Goal: Task Accomplishment & Management: Manage account settings

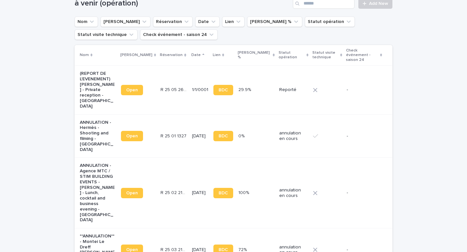
scroll to position [26, 0]
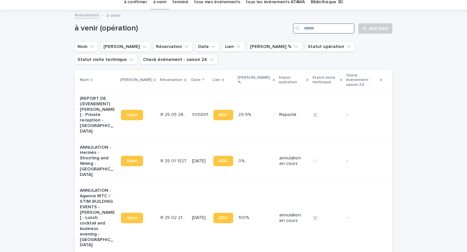
click at [326, 28] on input "Search" at bounding box center [324, 28] width 62 height 10
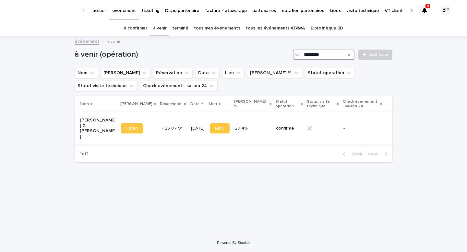
type input "*********"
click at [126, 130] on link "Open" at bounding box center [132, 128] width 22 height 10
click at [147, 28] on link "à confirmer" at bounding box center [135, 28] width 23 height 15
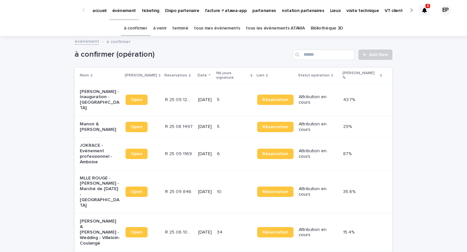
click at [105, 122] on p "Manon & Alexander De Raedt - Mariage - Woignarue" at bounding box center [100, 127] width 41 height 11
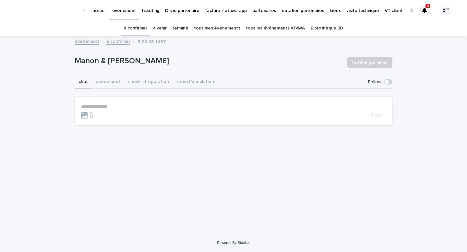
click at [142, 77] on button "checklist opération" at bounding box center [148, 83] width 49 height 14
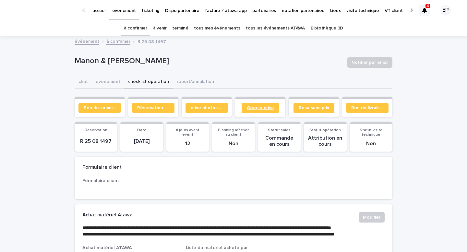
click at [258, 104] on link "Google drive" at bounding box center [261, 108] width 38 height 10
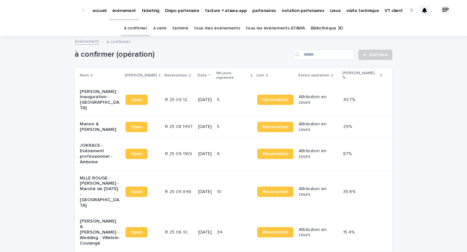
scroll to position [21, 0]
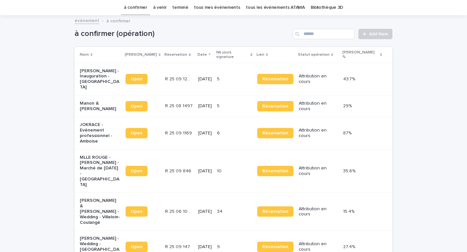
click at [219, 10] on link "tous mes événements" at bounding box center [217, 7] width 46 height 15
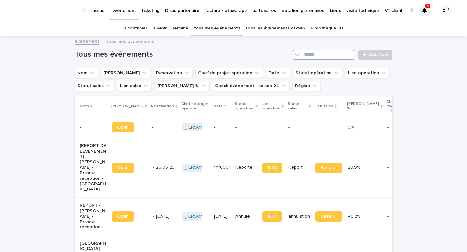
click at [329, 57] on input "Search" at bounding box center [324, 55] width 62 height 10
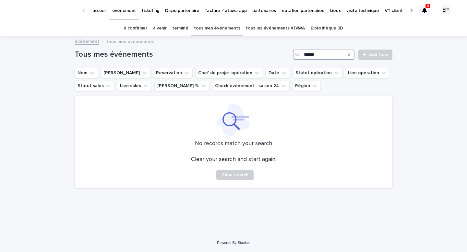
click at [305, 55] on input "******" at bounding box center [324, 55] width 62 height 10
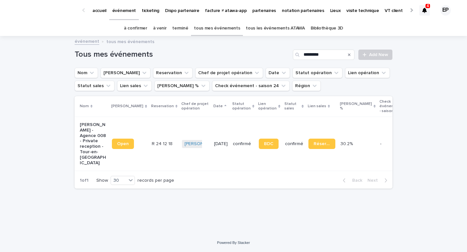
click at [115, 149] on link "Open" at bounding box center [123, 144] width 22 height 10
drag, startPoint x: 336, startPoint y: 55, endPoint x: 255, endPoint y: 54, distance: 81.1
click at [255, 54] on div "Tous mes événements ********* Add New" at bounding box center [234, 55] width 318 height 10
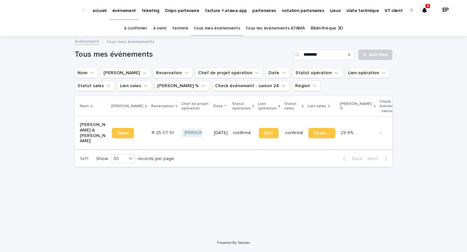
click at [122, 130] on link "Open" at bounding box center [123, 133] width 22 height 10
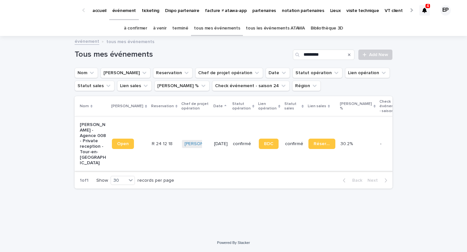
click at [118, 144] on span "Open" at bounding box center [123, 144] width 12 height 5
drag, startPoint x: 333, startPoint y: 57, endPoint x: 239, endPoint y: 51, distance: 93.9
click at [239, 51] on div "Tous mes événements ********* Add New" at bounding box center [234, 55] width 318 height 10
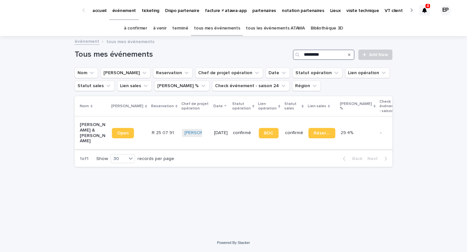
type input "*********"
click at [120, 132] on span "Open" at bounding box center [123, 133] width 12 height 5
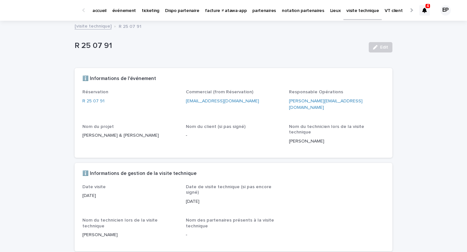
click at [95, 106] on div "Réservation R 25 07 91" at bounding box center [130, 99] width 96 height 20
click at [95, 104] on link "R 25 07 91" at bounding box center [93, 101] width 22 height 7
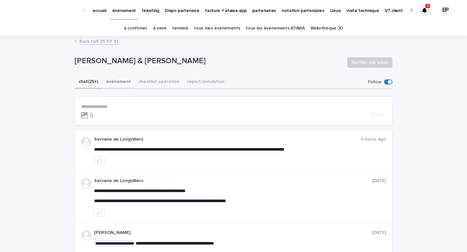
click at [108, 82] on button "événement" at bounding box center [118, 83] width 32 height 14
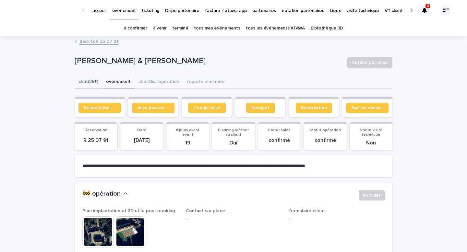
click at [87, 79] on button "chat (25+)" at bounding box center [89, 83] width 28 height 14
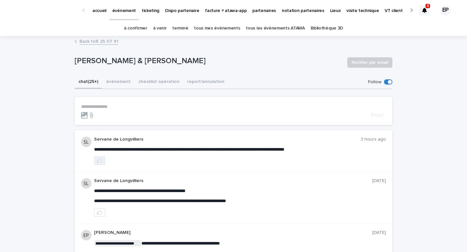
click at [97, 164] on button "button" at bounding box center [99, 161] width 11 height 8
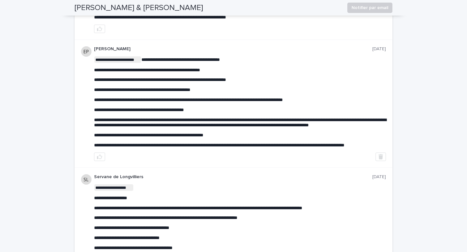
scroll to position [184, 0]
click at [99, 159] on icon "button" at bounding box center [99, 156] width 5 height 5
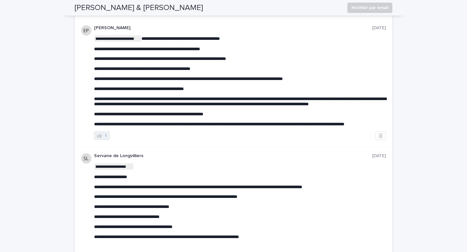
click at [100, 138] on icon "button" at bounding box center [99, 136] width 5 height 5
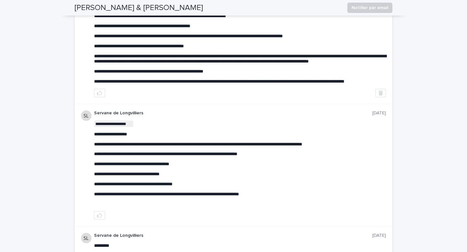
scroll to position [248, 0]
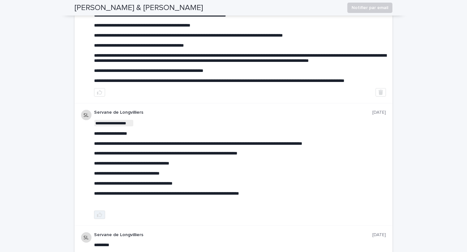
click at [100, 218] on icon "button" at bounding box center [99, 214] width 5 height 5
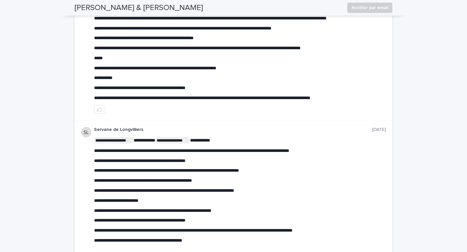
scroll to position [551, 0]
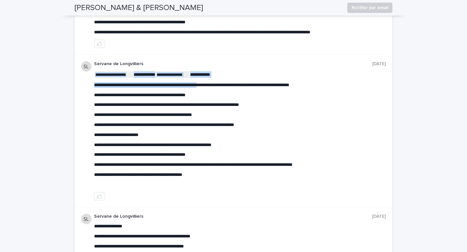
drag, startPoint x: 165, startPoint y: 101, endPoint x: 220, endPoint y: 101, distance: 54.8
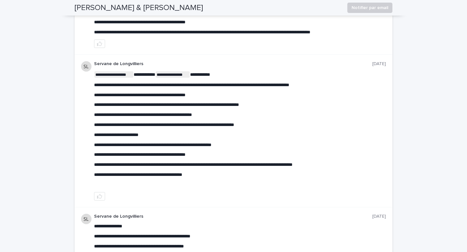
click at [193, 107] on div "**********" at bounding box center [240, 129] width 292 height 116
drag, startPoint x: 164, startPoint y: 101, endPoint x: 208, endPoint y: 101, distance: 44.1
click at [208, 87] on span "**********" at bounding box center [191, 85] width 195 height 5
copy span "**********"
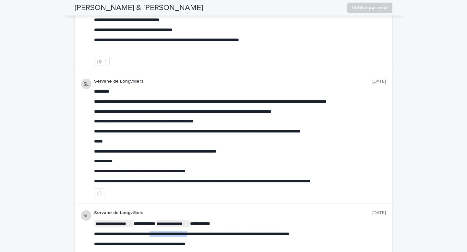
scroll to position [0, 0]
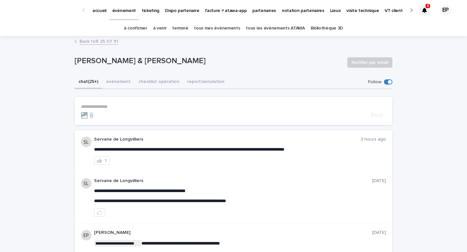
click at [90, 106] on p "**********" at bounding box center [233, 107] width 305 height 6
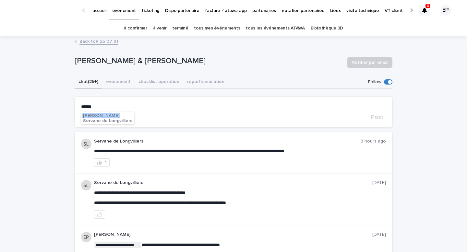
click at [119, 120] on span "Servane de Longvilliers" at bounding box center [107, 121] width 49 height 5
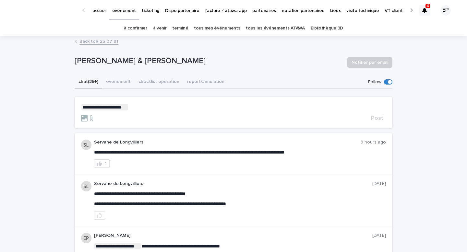
click at [139, 110] on p "**********" at bounding box center [233, 107] width 305 height 6
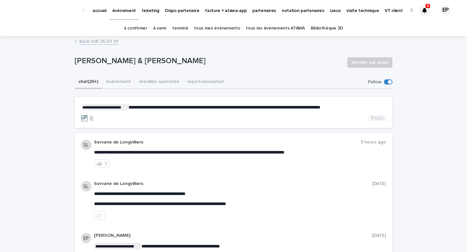
click at [377, 119] on span "Post" at bounding box center [377, 118] width 12 height 6
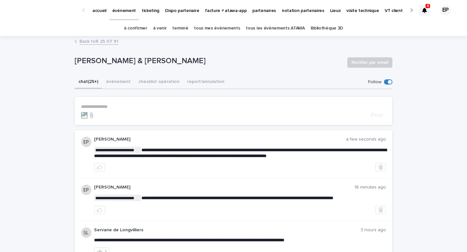
click at [77, 42] on div "Back to R 25 07 91" at bounding box center [233, 41] width 324 height 9
click at [160, 87] on button "checklist opération" at bounding box center [159, 83] width 49 height 14
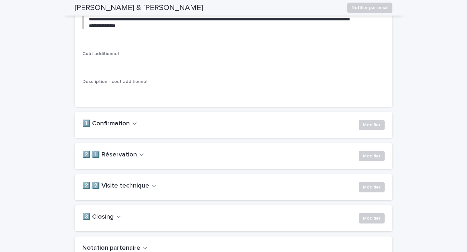
click at [109, 190] on h2 "2️⃣.2️⃣ Visite technique" at bounding box center [115, 186] width 67 height 8
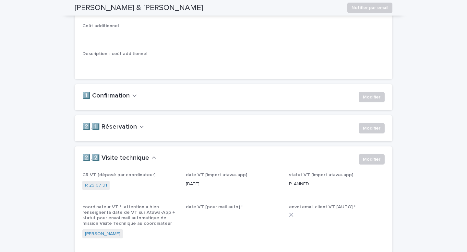
scroll to position [423, 0]
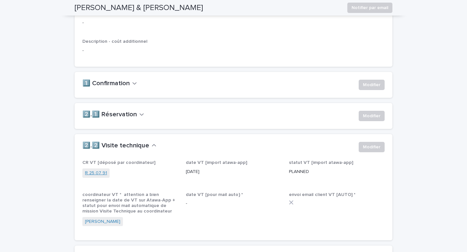
click at [100, 177] on link "R 25 07 91" at bounding box center [96, 173] width 22 height 7
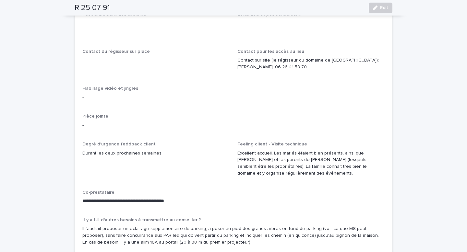
scroll to position [1057, 0]
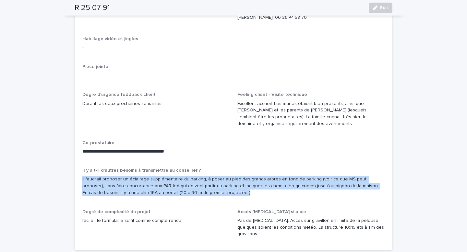
drag, startPoint x: 253, startPoint y: 149, endPoint x: 76, endPoint y: 129, distance: 178.8
copy p "Il faudrait proposer un éclairage supplémentaire du parking, à poser au pied de…"
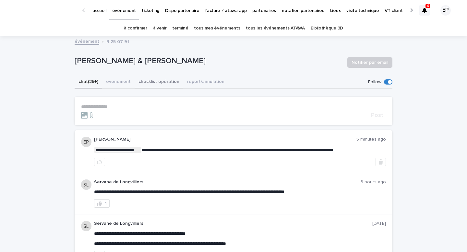
click at [156, 83] on button "checklist opération" at bounding box center [159, 83] width 49 height 14
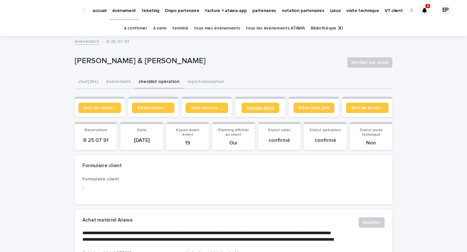
click at [262, 107] on span "Google drive" at bounding box center [260, 108] width 27 height 5
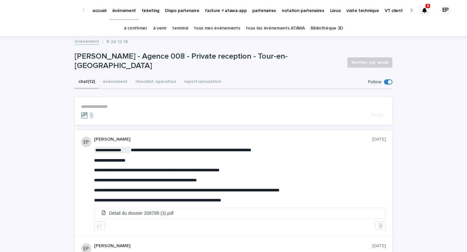
click at [263, 59] on p "[PERSON_NAME] - Agence 008 - Private reception - Tour-en-[GEOGRAPHIC_DATA]" at bounding box center [209, 61] width 268 height 19
click at [112, 86] on button "événement" at bounding box center [115, 83] width 32 height 14
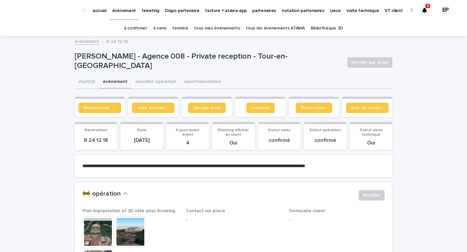
click at [95, 81] on button "chat (12)" at bounding box center [87, 83] width 24 height 14
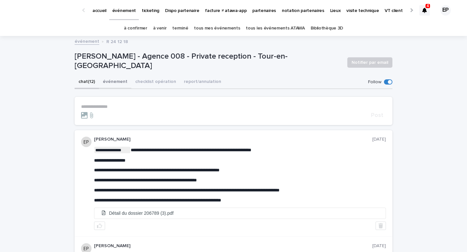
click at [113, 79] on button "événement" at bounding box center [115, 83] width 32 height 14
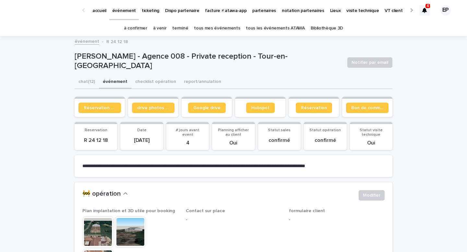
click at [98, 242] on img at bounding box center [97, 232] width 31 height 31
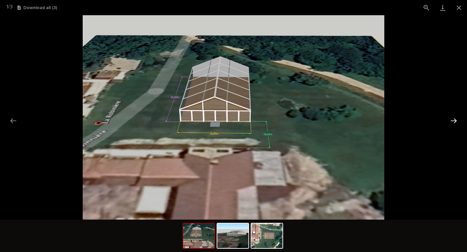
click at [449, 124] on button "Next slide" at bounding box center [454, 120] width 14 height 13
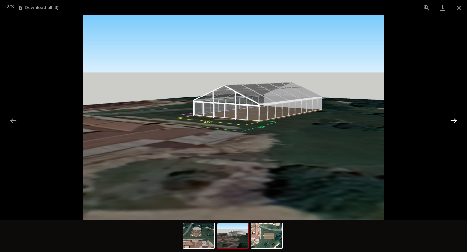
click at [449, 124] on button "Next slide" at bounding box center [454, 120] width 14 height 13
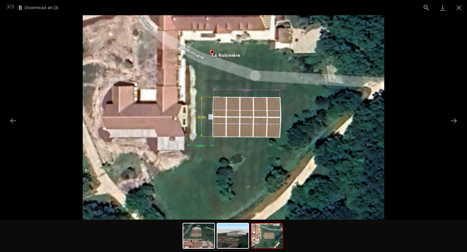
click at [436, 92] on picture at bounding box center [233, 117] width 467 height 205
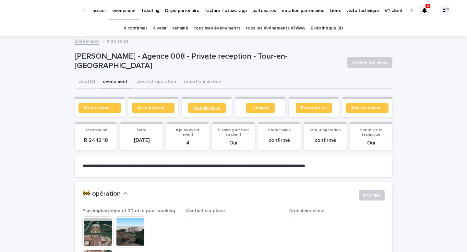
click at [201, 111] on link "Google drive" at bounding box center [207, 108] width 38 height 10
click at [86, 82] on button "chat (12)" at bounding box center [87, 83] width 24 height 14
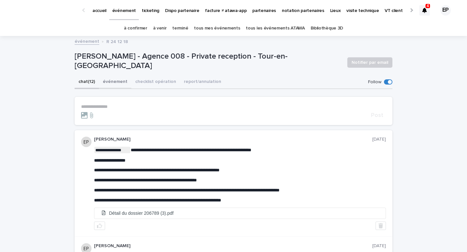
click at [117, 82] on button "événement" at bounding box center [115, 83] width 32 height 14
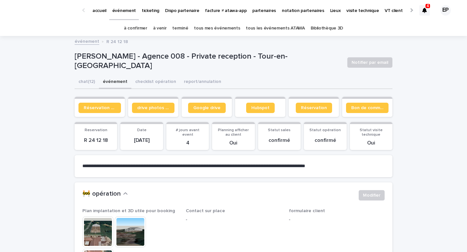
scroll to position [81, 0]
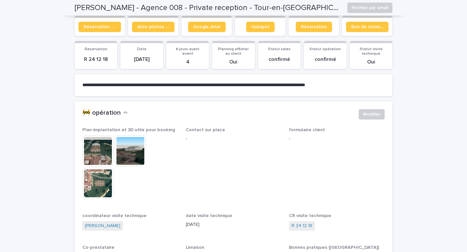
click at [388, 111] on div "🚧 opération Modifier" at bounding box center [234, 114] width 318 height 26
click at [377, 111] on span "Modifier" at bounding box center [372, 114] width 18 height 6
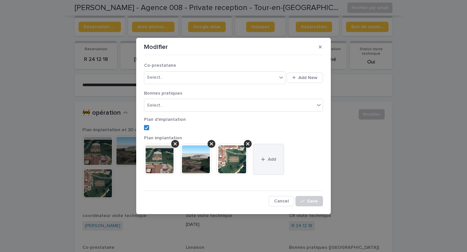
click at [262, 170] on button "Add" at bounding box center [268, 159] width 31 height 31
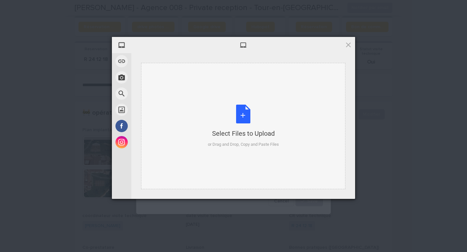
click at [238, 112] on div "Select Files to Upload or Drag and Drop, Copy and Paste Files" at bounding box center [243, 126] width 71 height 43
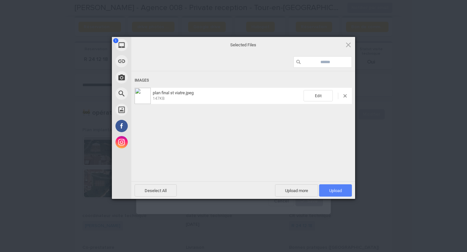
click at [335, 191] on span "Upload 1" at bounding box center [335, 190] width 13 height 5
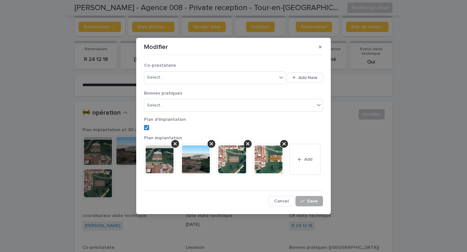
click at [307, 199] on button "Save" at bounding box center [309, 201] width 28 height 10
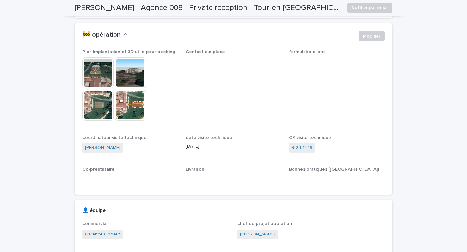
scroll to position [172, 0]
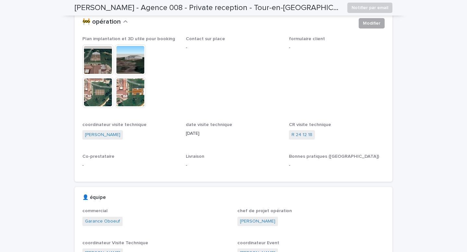
click at [374, 23] on span "Modifier" at bounding box center [372, 23] width 18 height 6
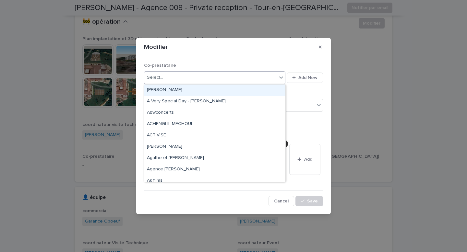
click at [233, 77] on div "Select..." at bounding box center [210, 77] width 133 height 11
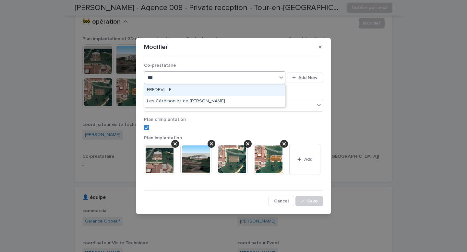
type input "****"
click at [229, 88] on div "FREDEVILLE" at bounding box center [214, 90] width 141 height 11
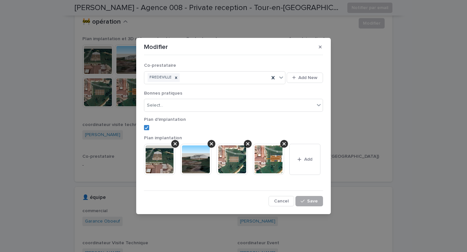
click at [318, 202] on button "Save" at bounding box center [309, 201] width 28 height 10
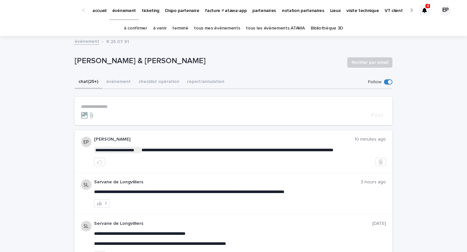
click at [119, 83] on button "événement" at bounding box center [118, 83] width 32 height 14
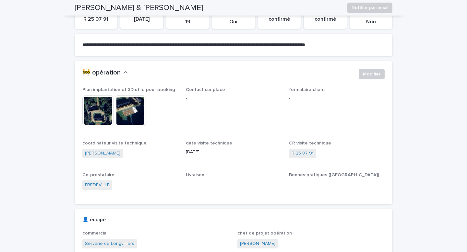
scroll to position [183, 0]
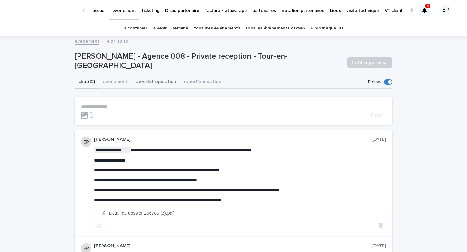
click at [156, 80] on button "checklist opération" at bounding box center [155, 83] width 49 height 14
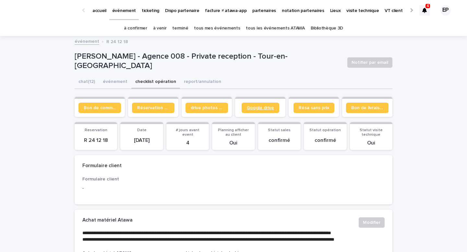
click at [264, 107] on span "Google drive" at bounding box center [260, 108] width 27 height 5
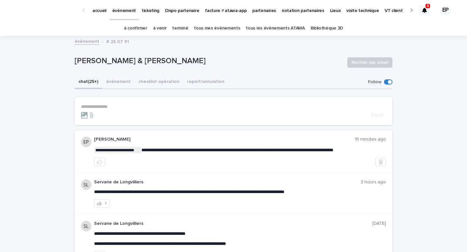
click at [113, 106] on p "**********" at bounding box center [233, 107] width 305 height 6
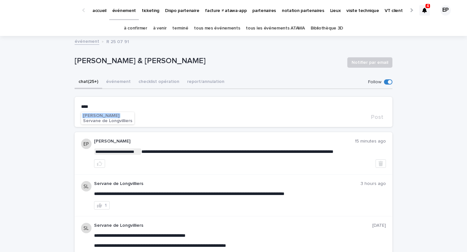
click at [122, 122] on span "Servane de Longvilliers" at bounding box center [107, 121] width 49 height 5
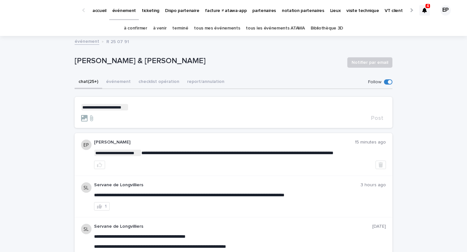
click at [157, 110] on p "**********" at bounding box center [233, 107] width 305 height 6
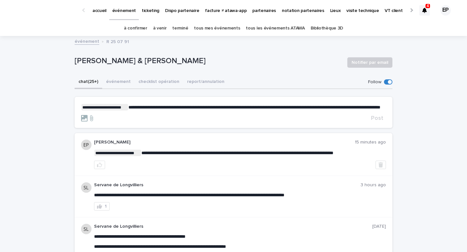
click at [133, 110] on span "**********" at bounding box center [254, 107] width 252 height 5
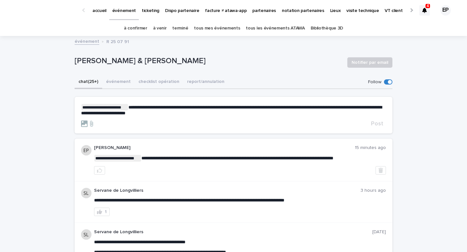
click at [130, 112] on span "**********" at bounding box center [231, 110] width 301 height 10
click at [220, 118] on form "**********" at bounding box center [233, 115] width 305 height 23
click at [220, 113] on p "**********" at bounding box center [233, 110] width 305 height 12
click at [270, 106] on span "**********" at bounding box center [231, 110] width 301 height 10
click at [298, 107] on span "**********" at bounding box center [231, 110] width 301 height 10
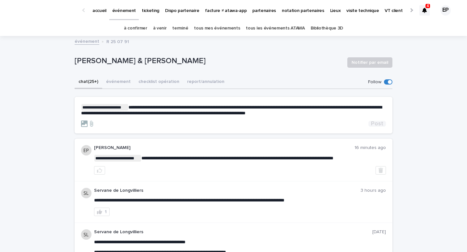
click at [376, 123] on span "Post" at bounding box center [377, 124] width 12 height 6
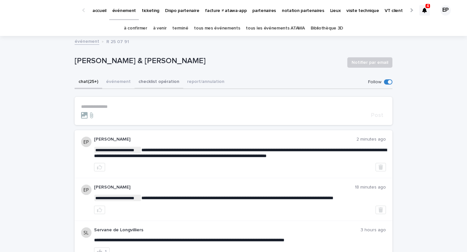
click at [156, 86] on button "checklist opération" at bounding box center [159, 83] width 49 height 14
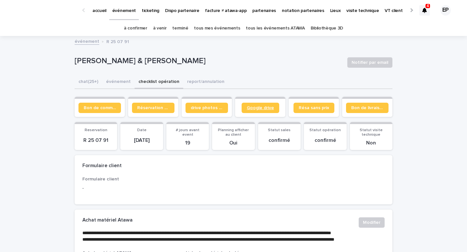
click at [266, 110] on span "Google drive" at bounding box center [260, 108] width 27 height 5
click at [85, 85] on button "chat (25+)" at bounding box center [89, 83] width 28 height 14
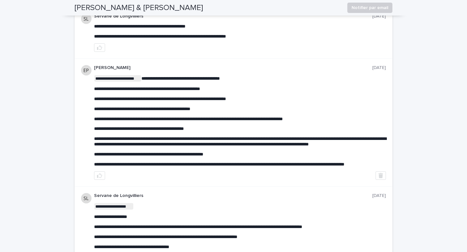
scroll to position [356, 0]
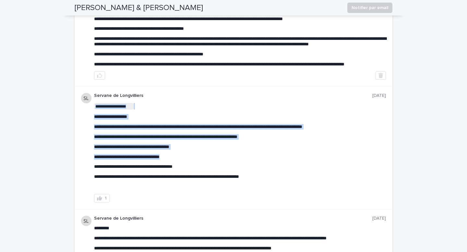
drag, startPoint x: 195, startPoint y: 178, endPoint x: 91, endPoint y: 178, distance: 104.1
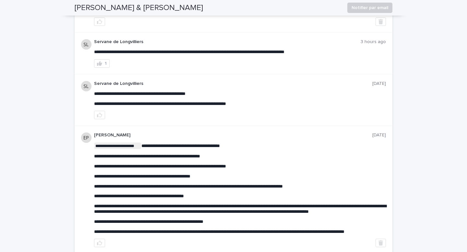
scroll to position [0, 0]
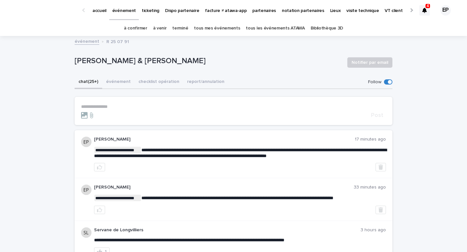
click at [142, 80] on button "checklist opération" at bounding box center [159, 83] width 49 height 14
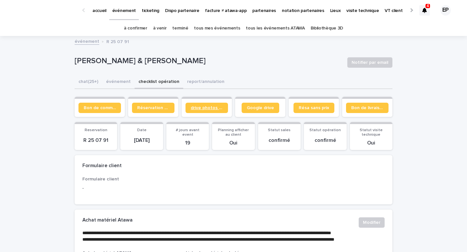
click at [211, 109] on span "drive photos coordinateur" at bounding box center [207, 108] width 32 height 5
click at [266, 108] on span "Google drive" at bounding box center [260, 108] width 27 height 5
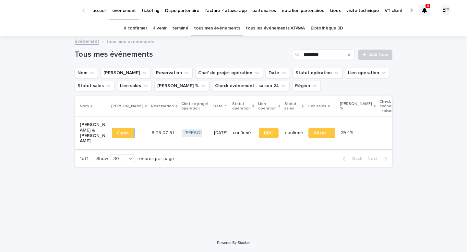
click at [122, 132] on span "Open" at bounding box center [123, 133] width 12 height 5
click at [255, 10] on p "partenaires" at bounding box center [264, 7] width 24 height 14
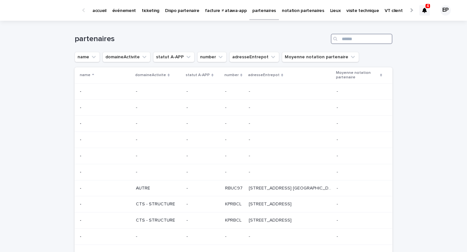
click at [357, 38] on input "Search" at bounding box center [362, 39] width 62 height 10
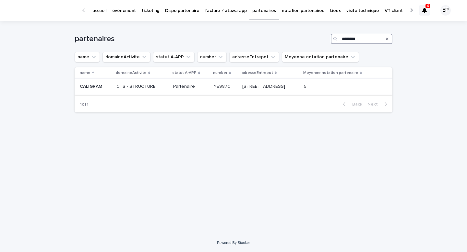
type input "********"
click at [121, 86] on p "CTS - STRUCTURE" at bounding box center [142, 87] width 52 height 6
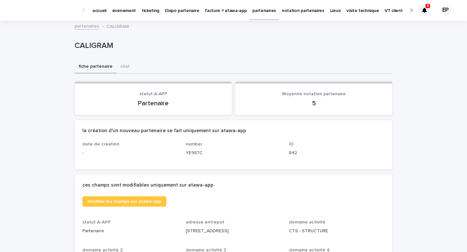
click at [124, 6] on p "événement" at bounding box center [124, 7] width 24 height 14
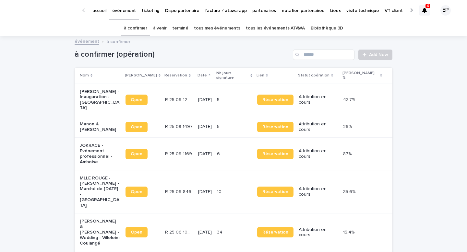
click at [215, 29] on link "tous mes événements" at bounding box center [217, 28] width 46 height 15
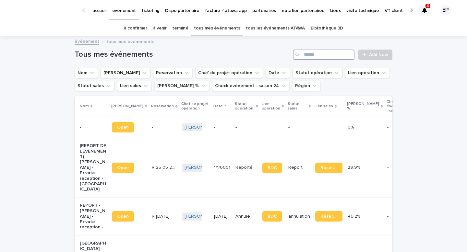
click at [328, 55] on input "Search" at bounding box center [324, 55] width 62 height 10
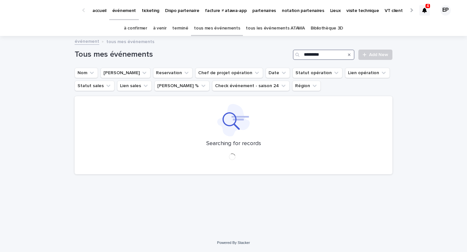
type input "*********"
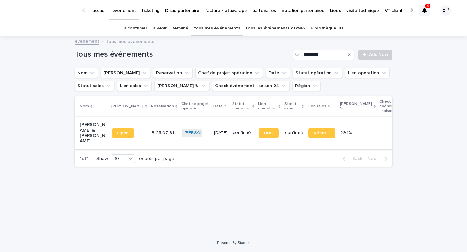
click at [117, 135] on span "Open" at bounding box center [123, 133] width 12 height 5
click at [102, 12] on p "accueil" at bounding box center [99, 7] width 14 height 14
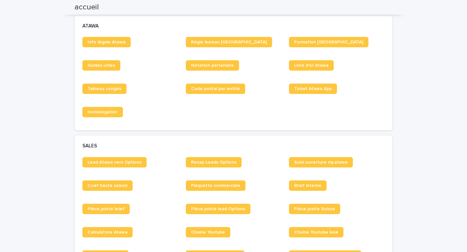
scroll to position [175, 0]
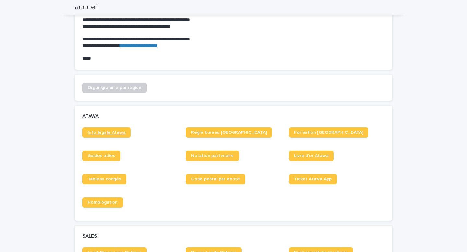
click at [117, 132] on span "Info légale Atawa" at bounding box center [107, 132] width 38 height 5
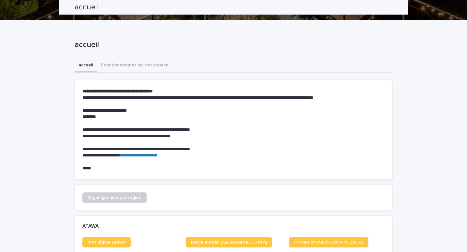
scroll to position [0, 0]
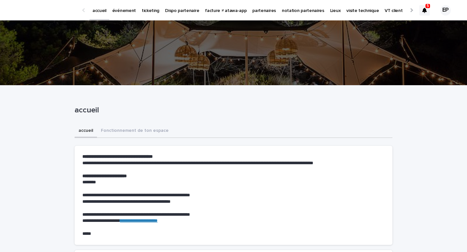
click at [133, 11] on p "événement" at bounding box center [124, 7] width 24 height 14
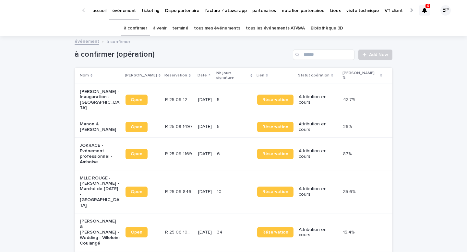
click at [167, 28] on link "à venir" at bounding box center [160, 28] width 14 height 15
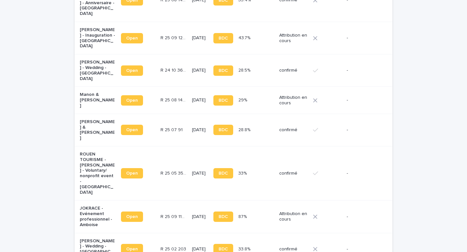
scroll to position [827, 0]
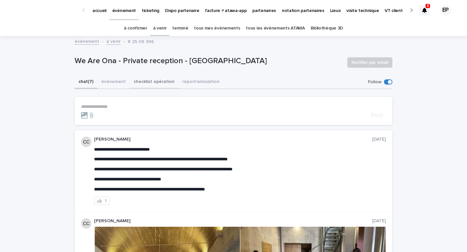
click at [152, 83] on button "checklist opération" at bounding box center [154, 83] width 49 height 14
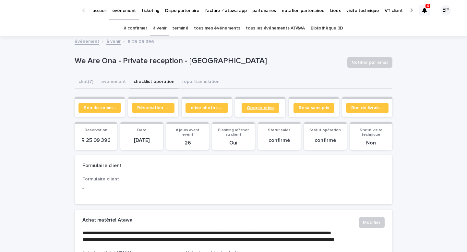
click at [268, 109] on span "Google drive" at bounding box center [260, 108] width 27 height 5
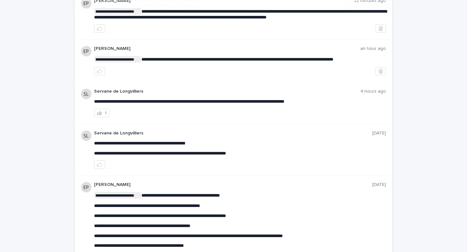
scroll to position [147, 0]
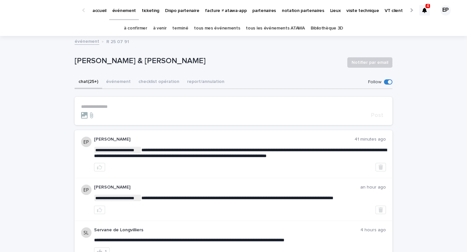
click at [117, 109] on form "**********" at bounding box center [233, 111] width 305 height 15
click at [117, 106] on p "**********" at bounding box center [233, 107] width 305 height 6
